Goal: Entertainment & Leisure: Consume media (video, audio)

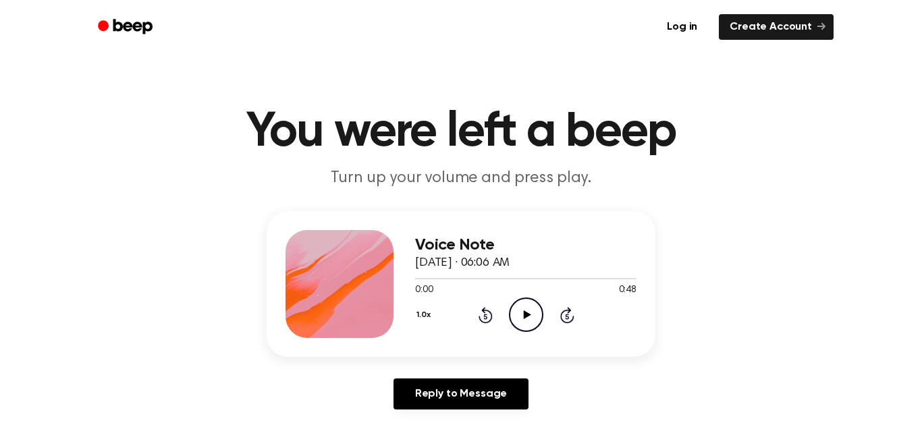
click at [523, 321] on icon "Play Audio" at bounding box center [526, 315] width 34 height 34
click at [523, 321] on icon "Pause Audio" at bounding box center [526, 315] width 34 height 34
click at [523, 321] on icon "Play Audio" at bounding box center [526, 315] width 34 height 34
click at [485, 316] on icon "Rewind 5 seconds" at bounding box center [485, 315] width 15 height 18
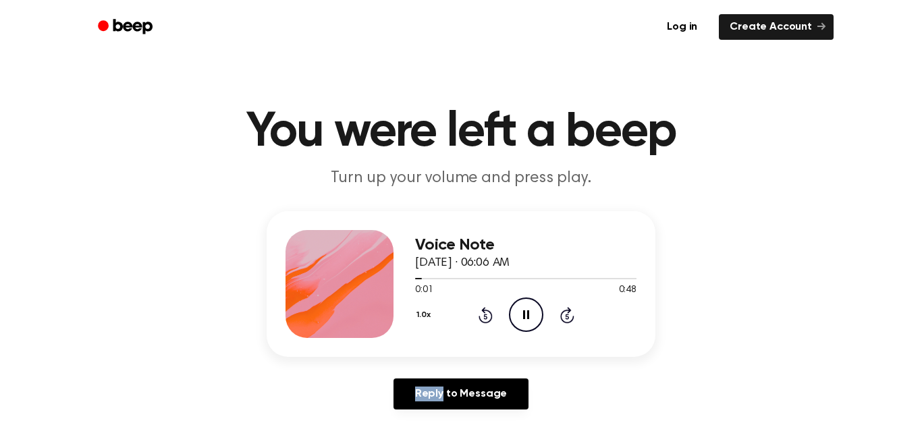
click at [485, 316] on icon "Rewind 5 seconds" at bounding box center [485, 315] width 15 height 18
click at [568, 317] on icon at bounding box center [566, 316] width 3 height 5
click at [548, 307] on div "1.0x Rewind 5 seconds Pause Audio Skip 5 seconds" at bounding box center [525, 315] width 221 height 34
click at [537, 309] on icon "Pause Audio" at bounding box center [526, 315] width 34 height 34
